Goal: Task Accomplishment & Management: Manage account settings

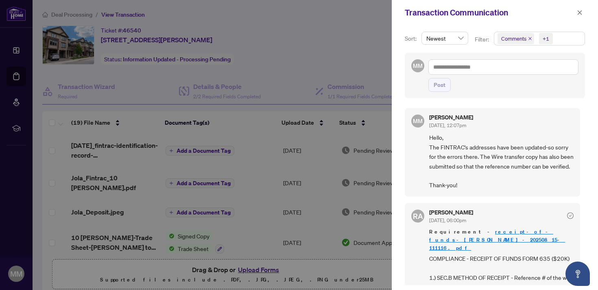
click at [374, 29] on div at bounding box center [299, 145] width 598 height 290
click at [580, 11] on icon "close" at bounding box center [579, 12] width 4 height 4
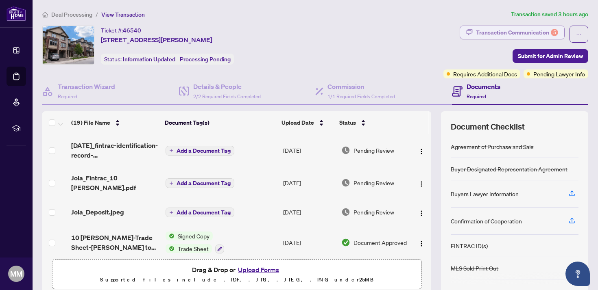
click at [540, 35] on div "Transaction Communication 5" at bounding box center [517, 32] width 82 height 13
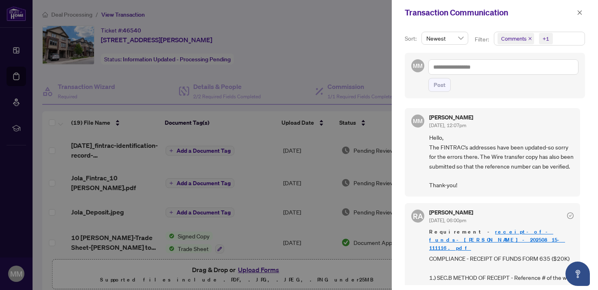
click at [363, 61] on div at bounding box center [299, 145] width 598 height 290
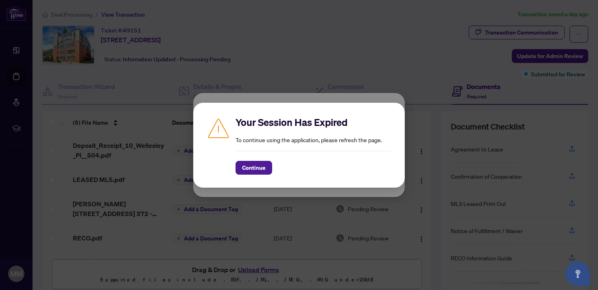
scroll to position [0, 0]
click at [265, 168] on span "Continue" at bounding box center [254, 167] width 24 height 13
